Goal: Task Accomplishment & Management: Manage account settings

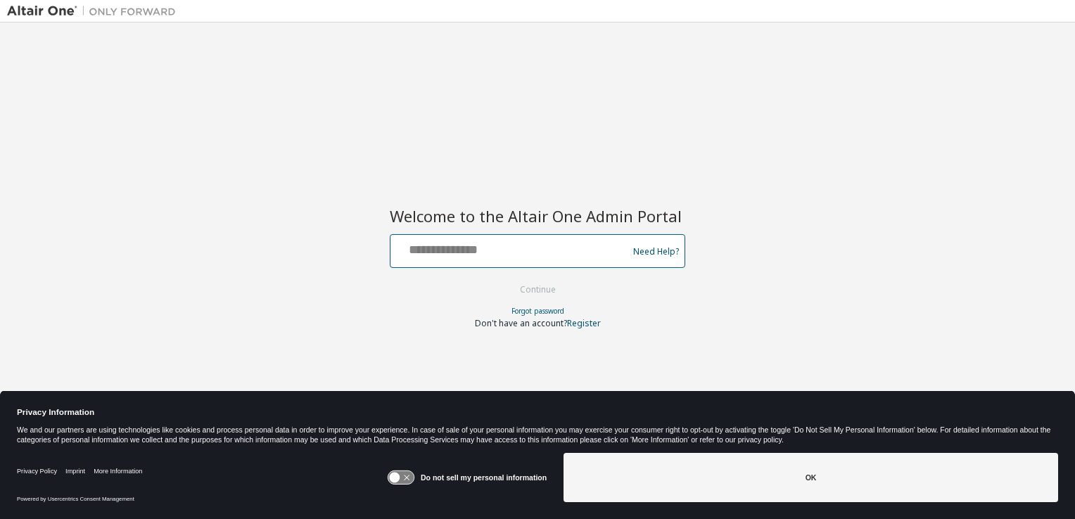
click at [484, 256] on input "text" at bounding box center [511, 248] width 230 height 20
type input "**********"
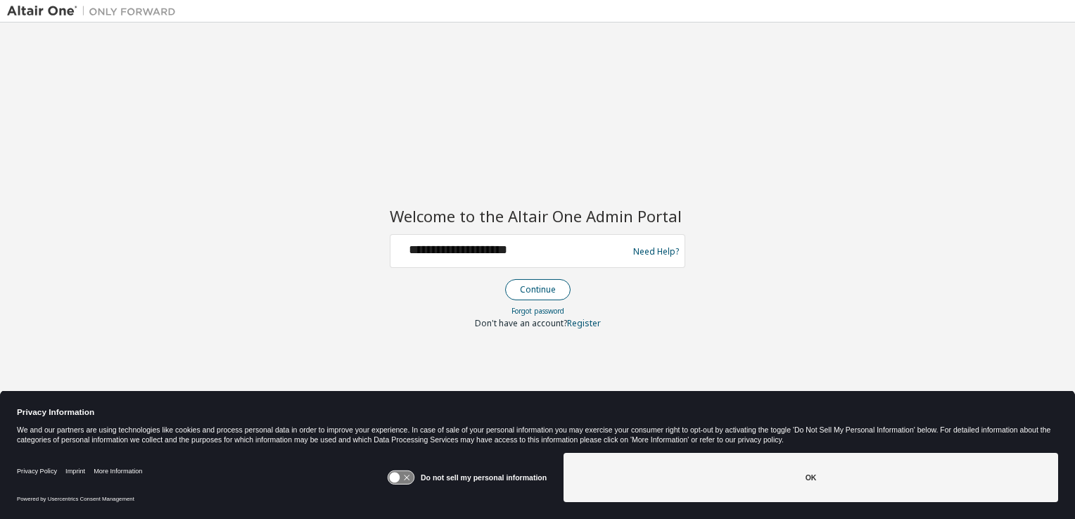
click at [535, 290] on button "Continue" at bounding box center [537, 289] width 65 height 21
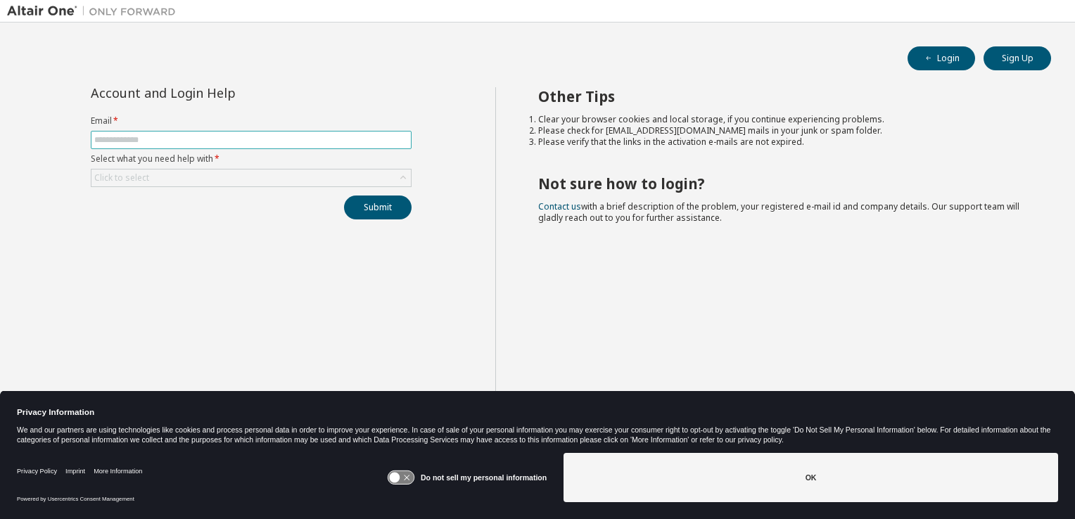
click at [264, 139] on input "text" at bounding box center [251, 139] width 314 height 11
type input "**********"
click at [198, 175] on div "Click to select" at bounding box center [250, 178] width 319 height 17
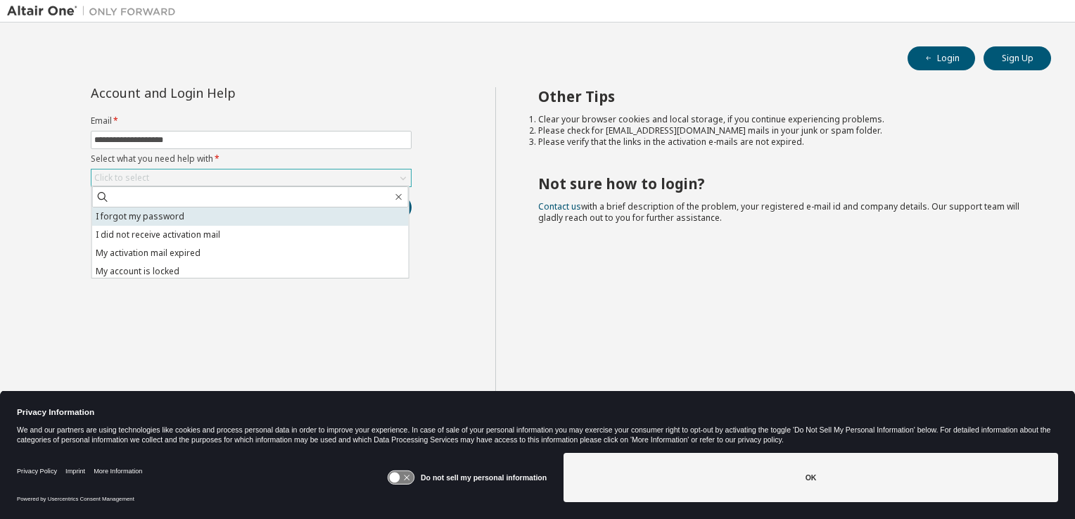
click at [146, 220] on li "I forgot my password" at bounding box center [250, 217] width 317 height 18
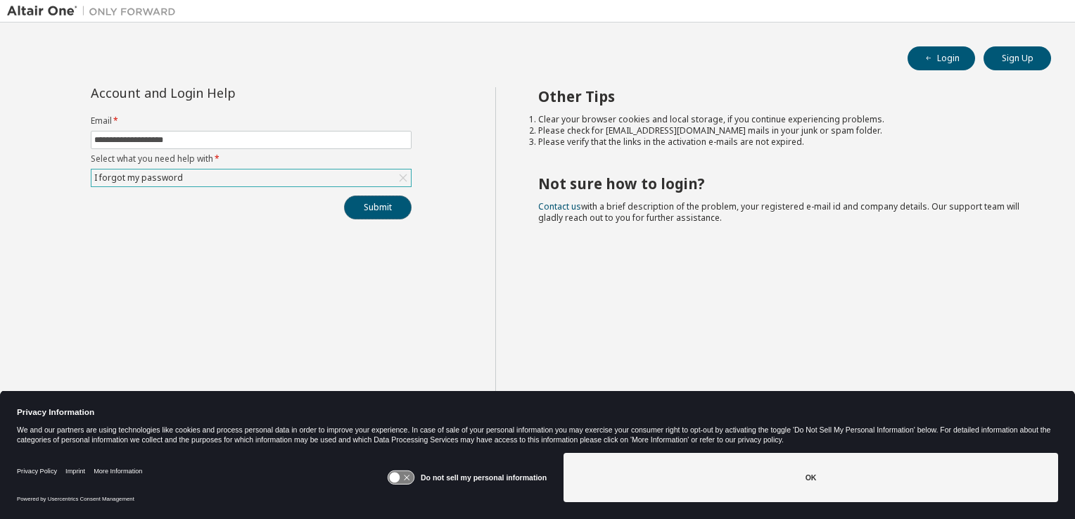
click at [379, 208] on button "Submit" at bounding box center [378, 208] width 68 height 24
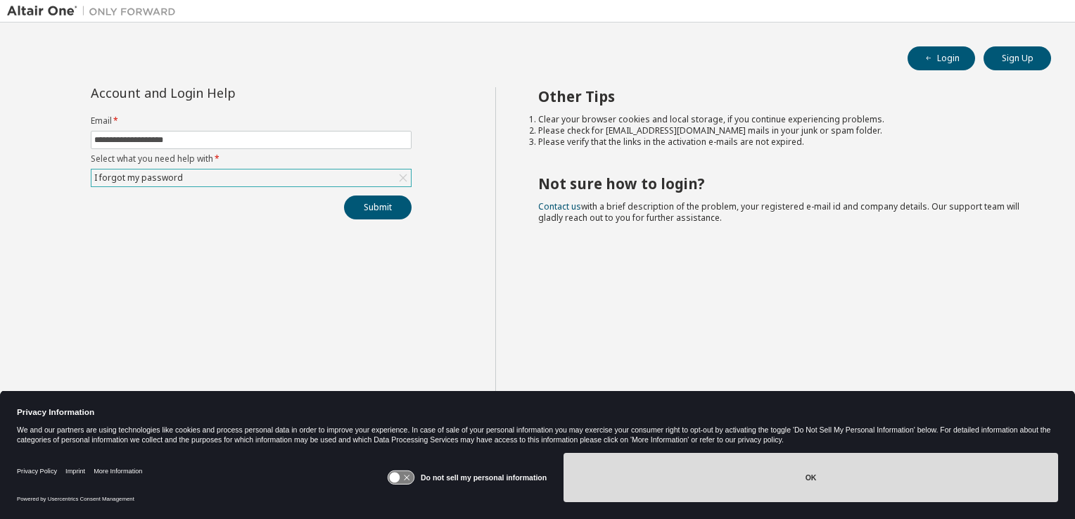
click at [596, 483] on button "OK" at bounding box center [810, 477] width 494 height 49
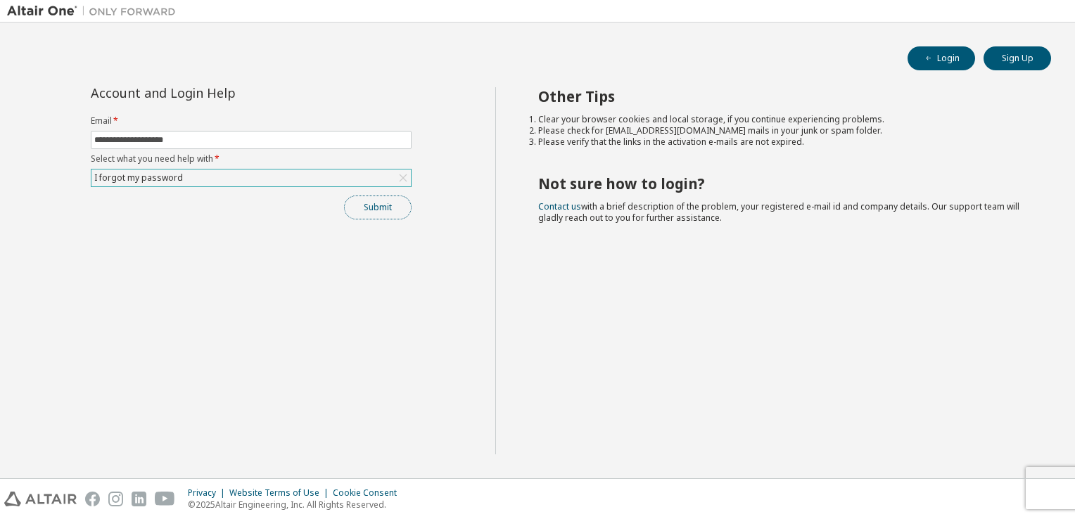
click at [368, 208] on button "Submit" at bounding box center [378, 208] width 68 height 24
click at [955, 57] on button "Login" at bounding box center [941, 58] width 68 height 24
